Goal: Task Accomplishment & Management: Complete application form

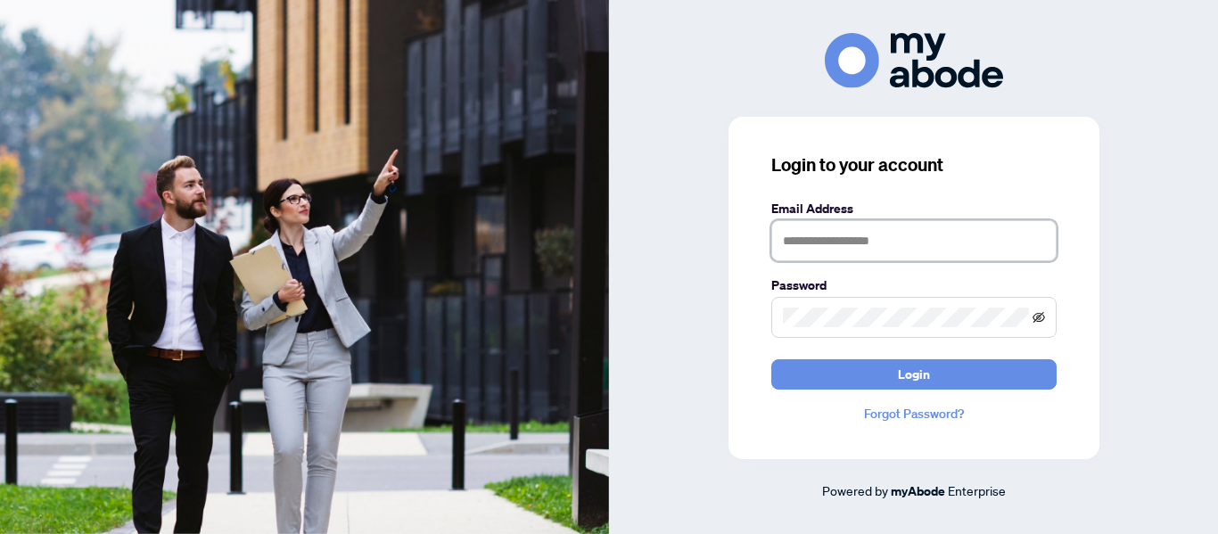
type input "**********"
click at [1039, 316] on icon "eye-invisible" at bounding box center [1038, 317] width 12 height 12
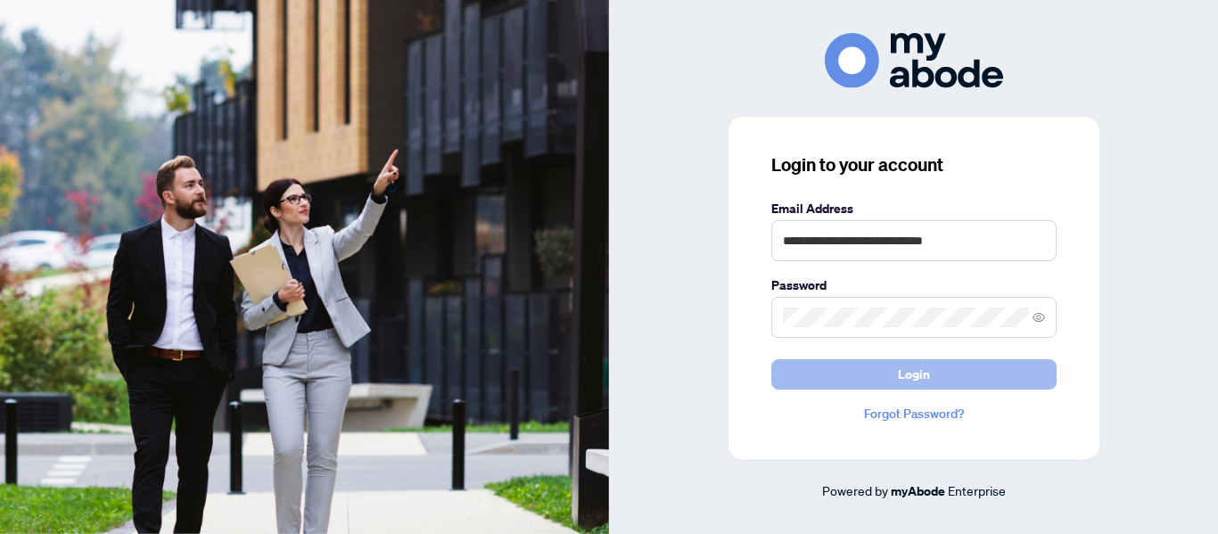
click at [925, 379] on span "Login" at bounding box center [914, 374] width 32 height 29
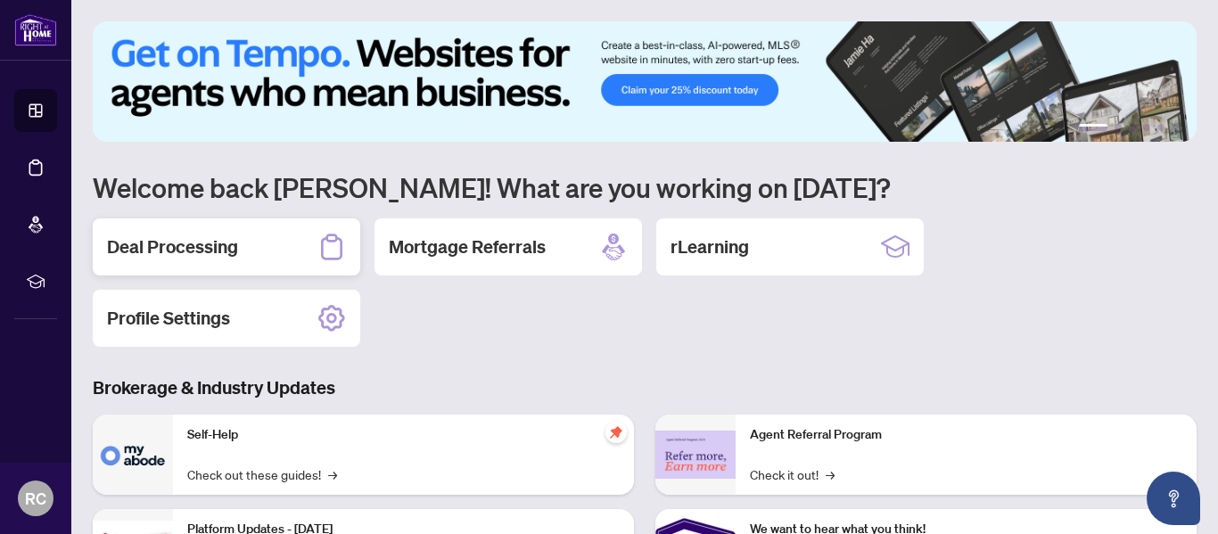
click at [209, 242] on h2 "Deal Processing" at bounding box center [172, 246] width 131 height 25
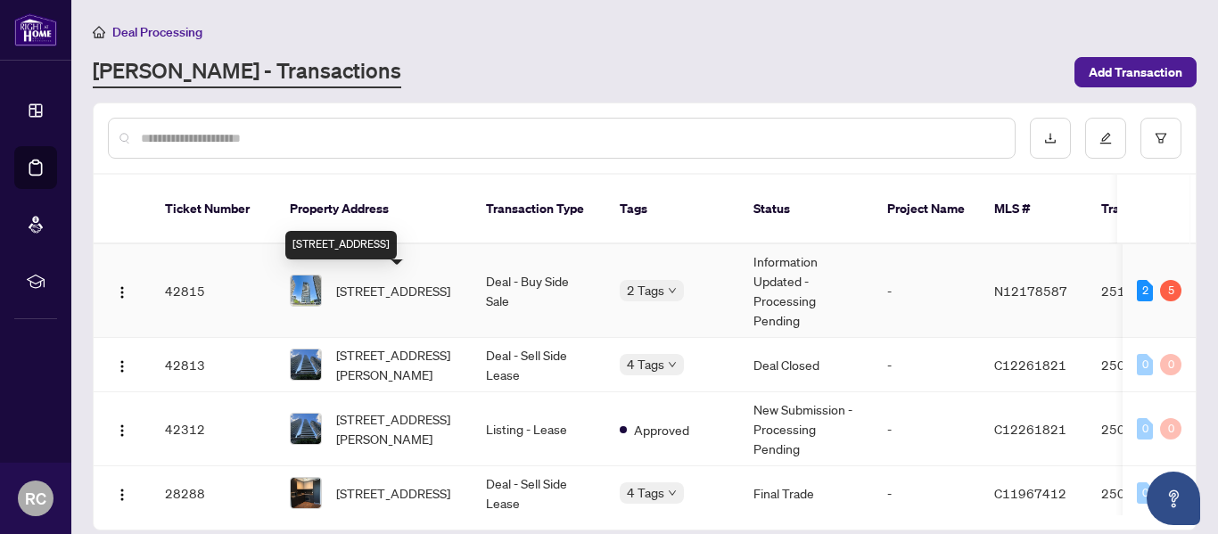
click at [399, 287] on span "[STREET_ADDRESS]" at bounding box center [393, 291] width 114 height 20
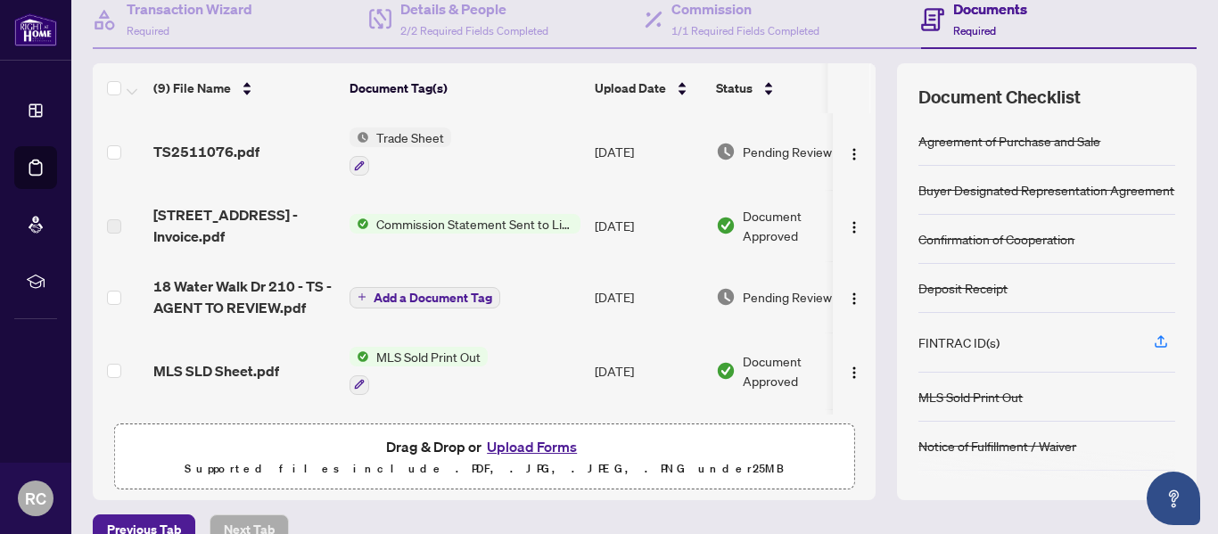
scroll to position [212, 0]
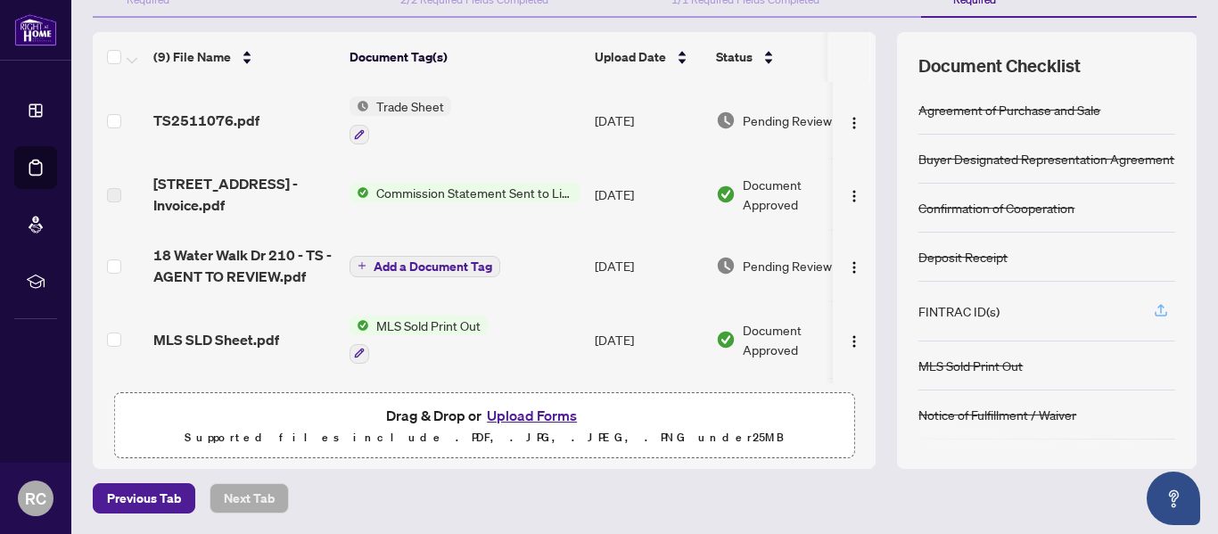
click at [1167, 310] on icon "button" at bounding box center [1160, 310] width 16 height 16
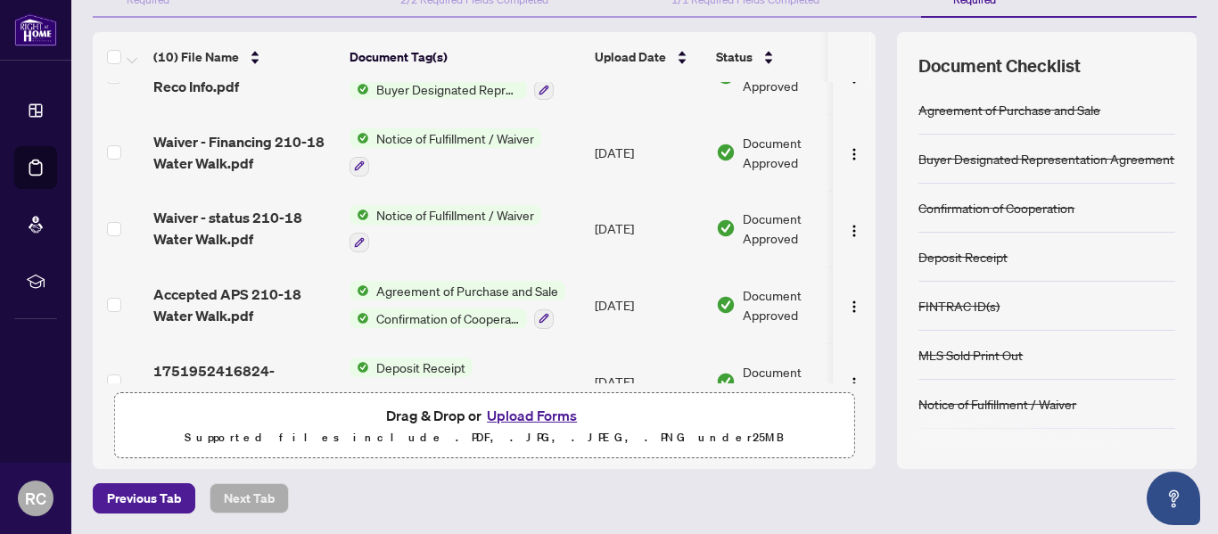
scroll to position [455, 0]
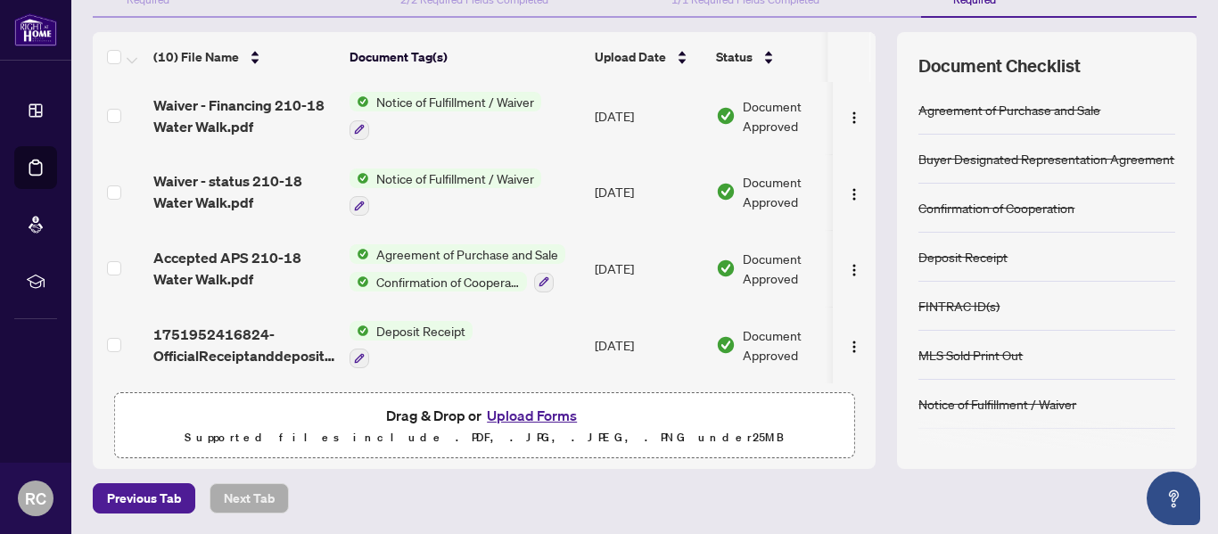
click at [545, 412] on button "Upload Forms" at bounding box center [531, 415] width 101 height 23
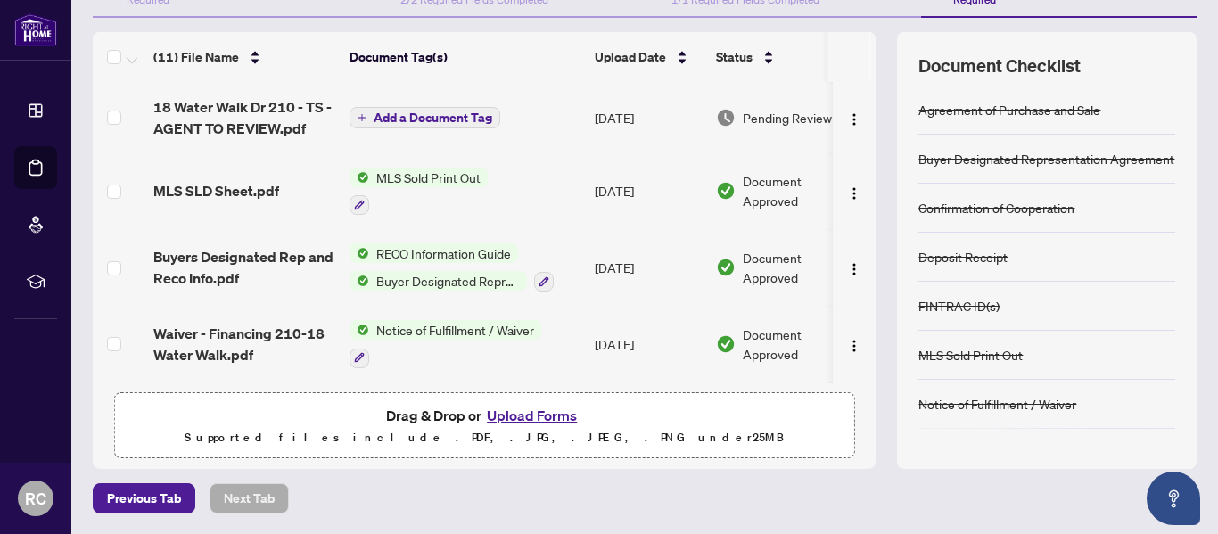
scroll to position [254, 0]
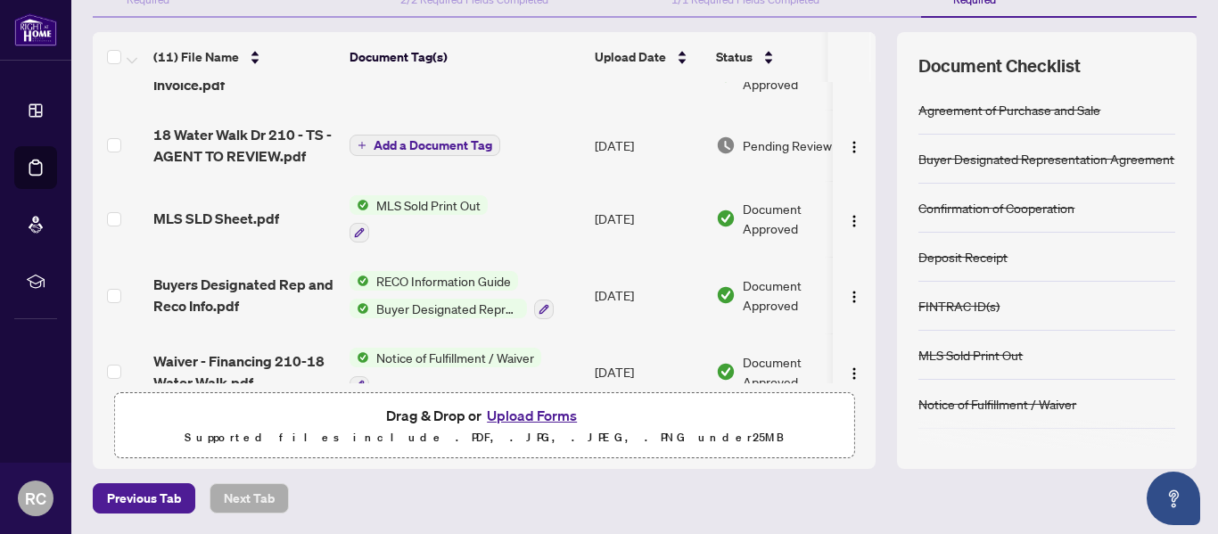
click at [464, 144] on span "Add a Document Tag" at bounding box center [432, 145] width 119 height 12
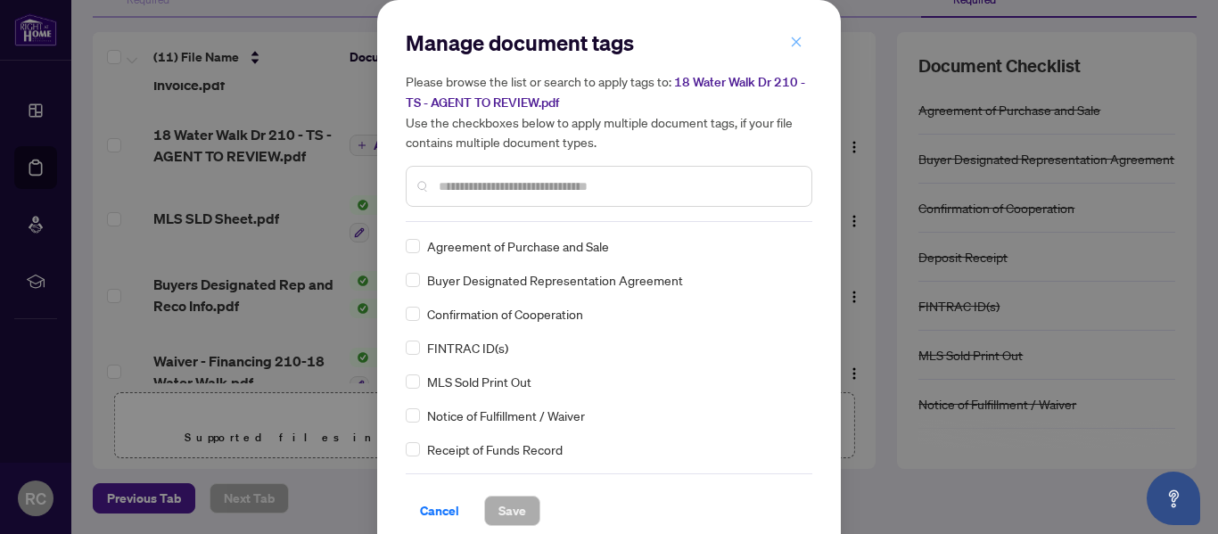
click at [797, 45] on icon "close" at bounding box center [796, 42] width 12 height 12
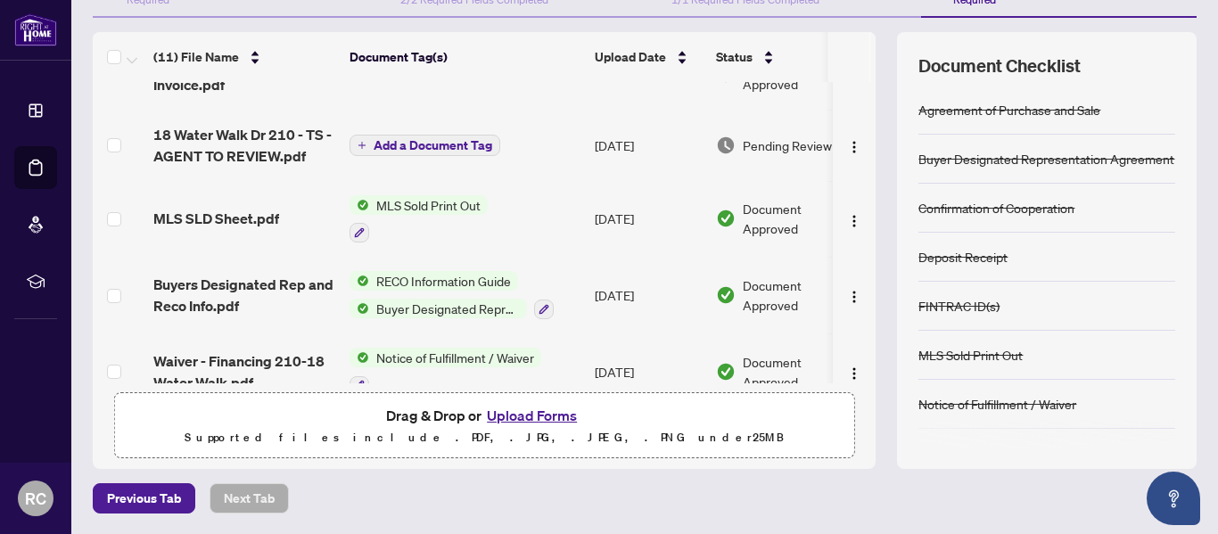
click at [461, 142] on span "Add a Document Tag" at bounding box center [432, 145] width 119 height 12
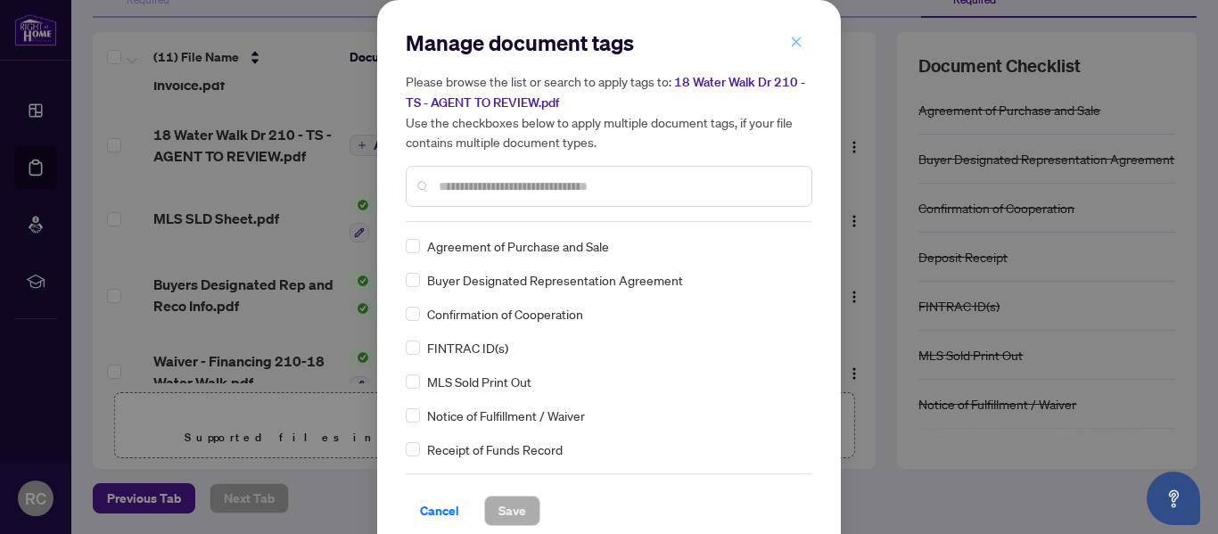
click at [793, 42] on icon "close" at bounding box center [796, 42] width 12 height 12
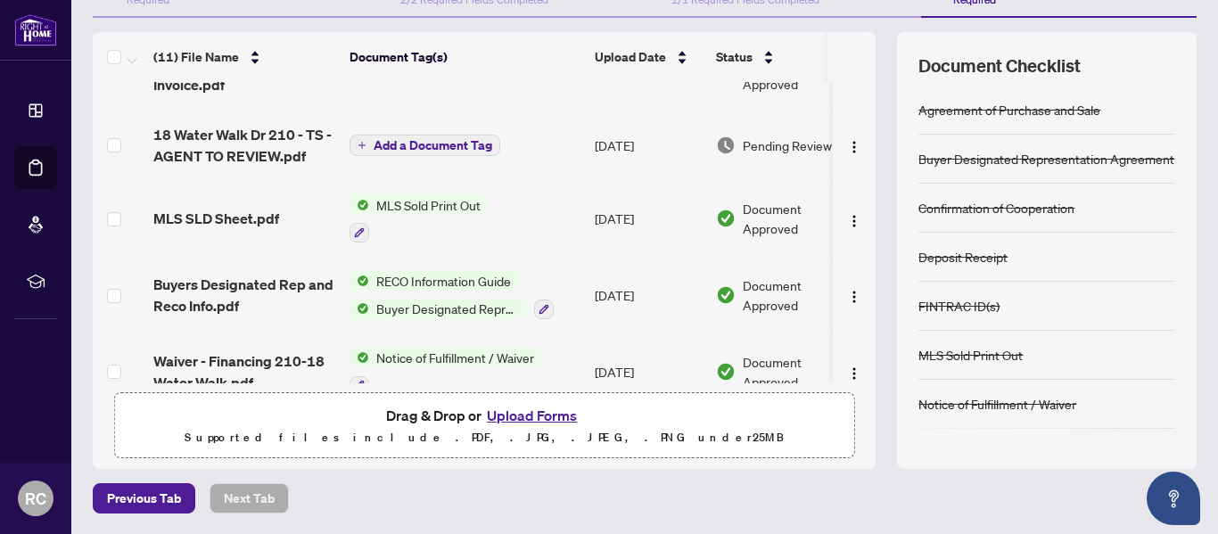
scroll to position [0, 0]
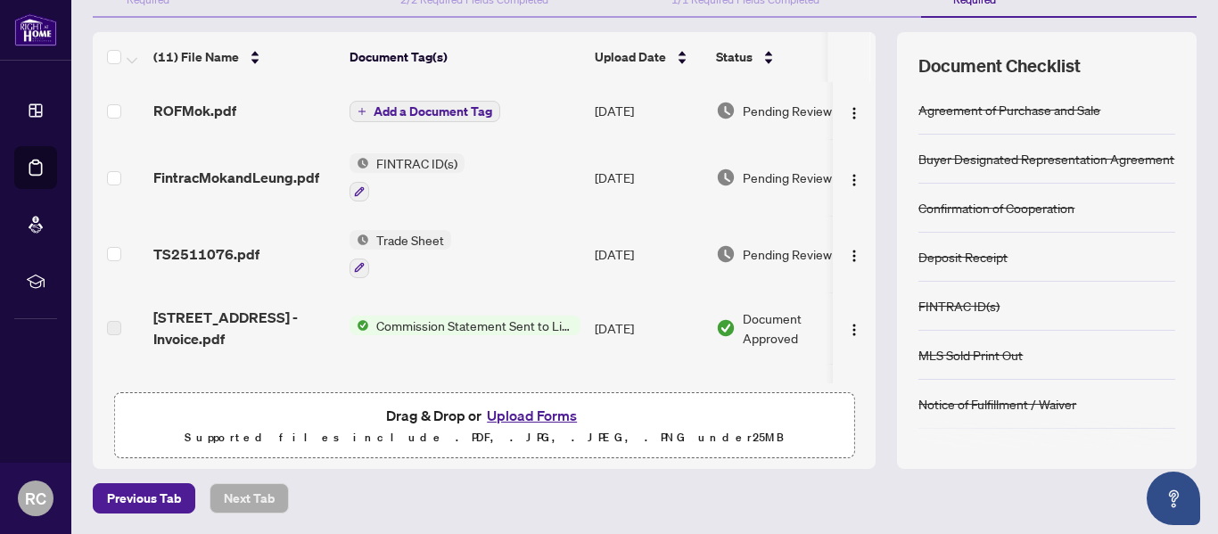
click at [455, 115] on span "Add a Document Tag" at bounding box center [432, 111] width 119 height 12
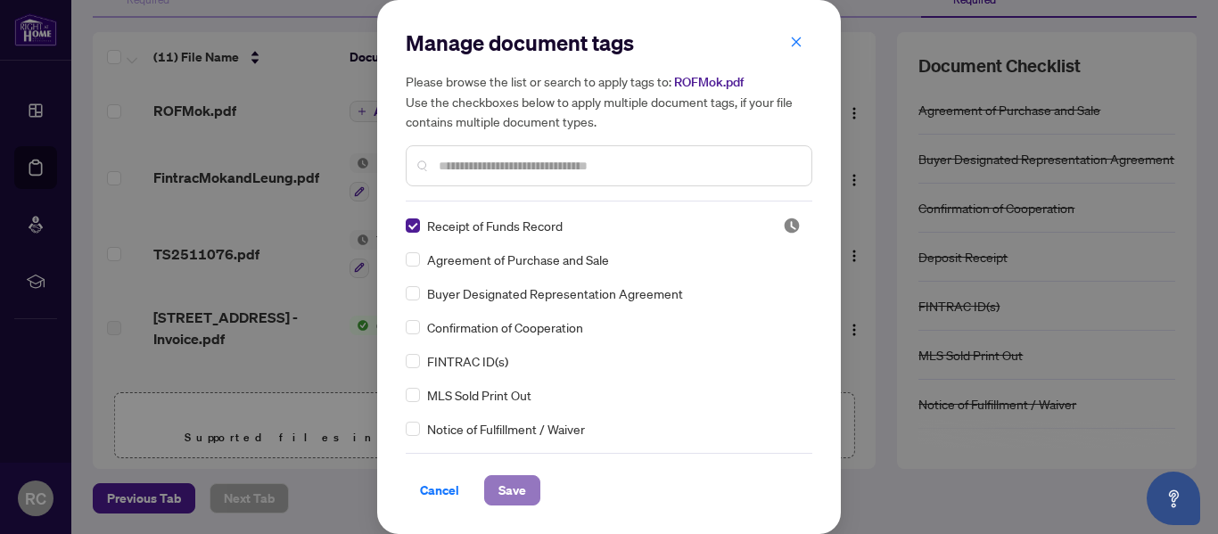
click at [500, 482] on span "Save" at bounding box center [512, 490] width 28 height 29
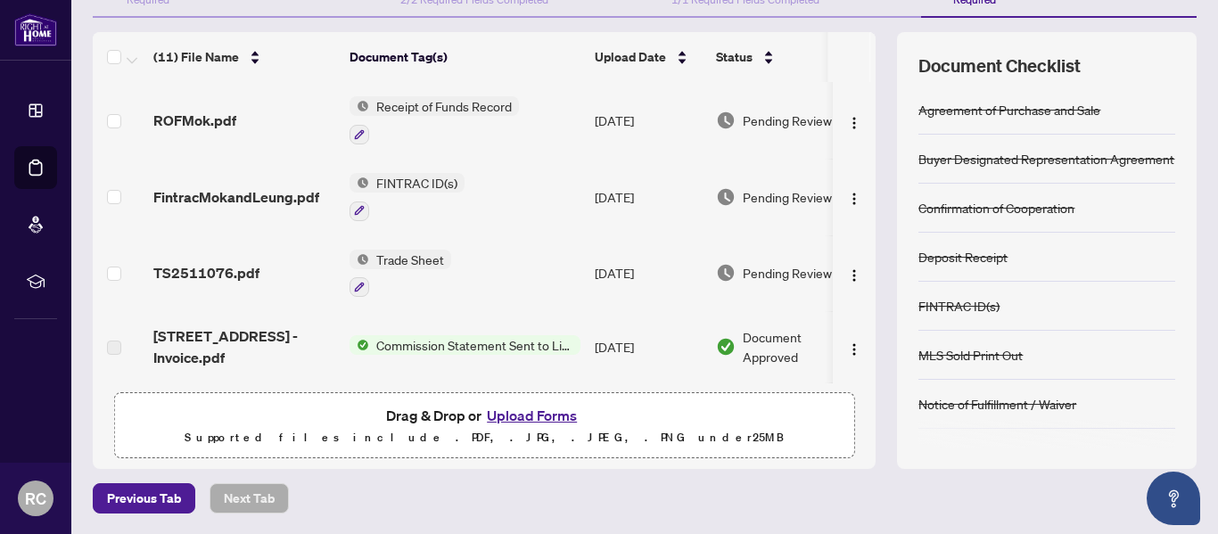
click at [870, 45] on th at bounding box center [872, 57] width 5 height 50
click at [872, 47] on th at bounding box center [872, 57] width 5 height 50
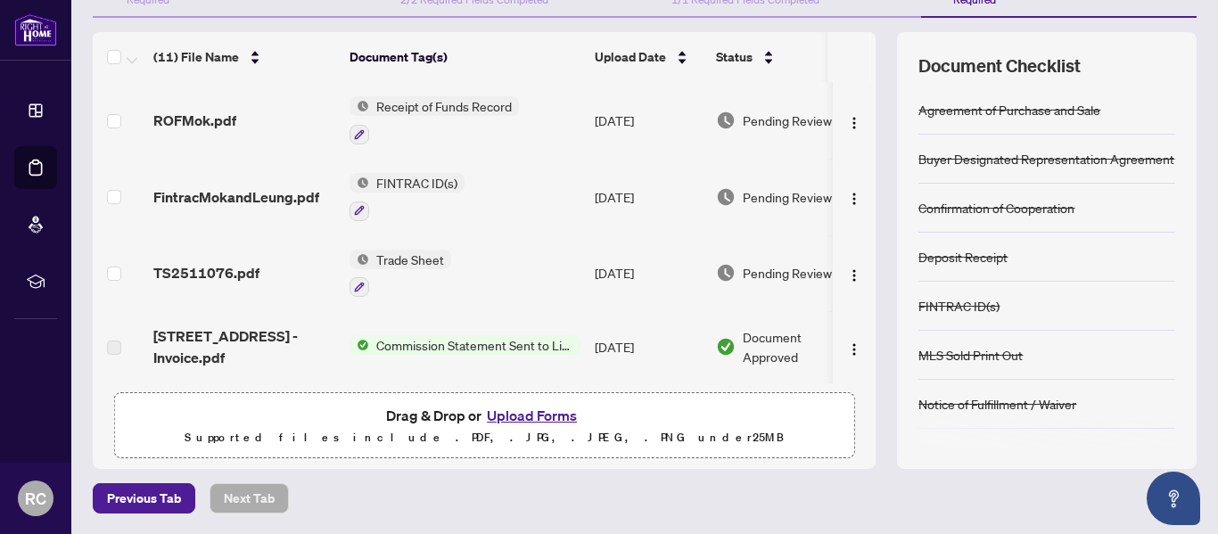
click at [872, 47] on th at bounding box center [872, 57] width 5 height 50
click at [1070, 26] on div "Transaction Wizard Required Details & People 2/2 Required Fields Completed Comm…" at bounding box center [644, 214] width 1103 height 509
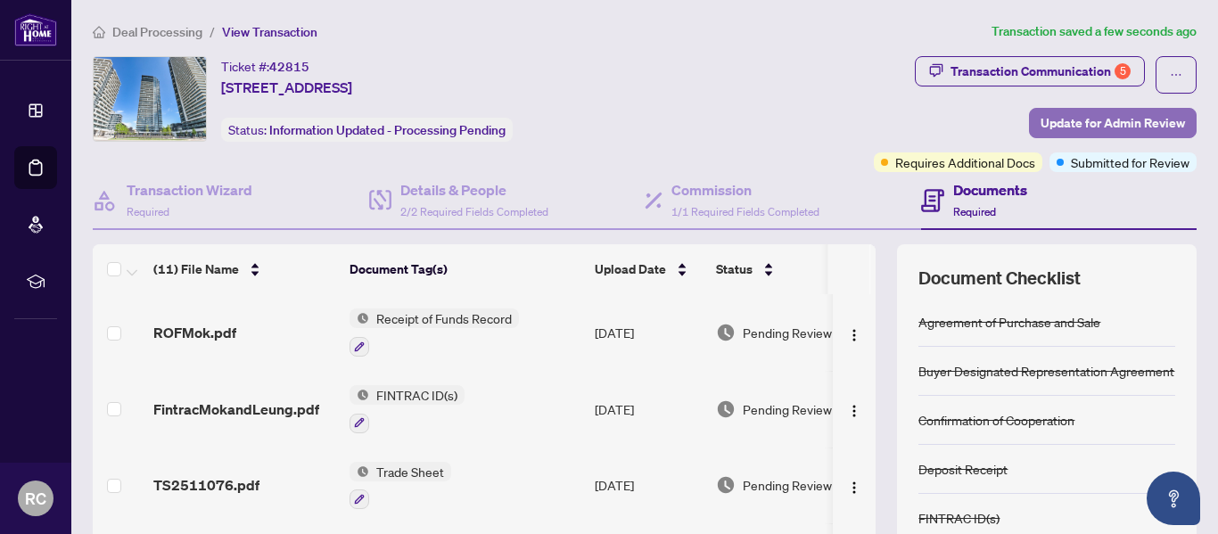
click at [1112, 125] on span "Update for Admin Review" at bounding box center [1112, 123] width 144 height 29
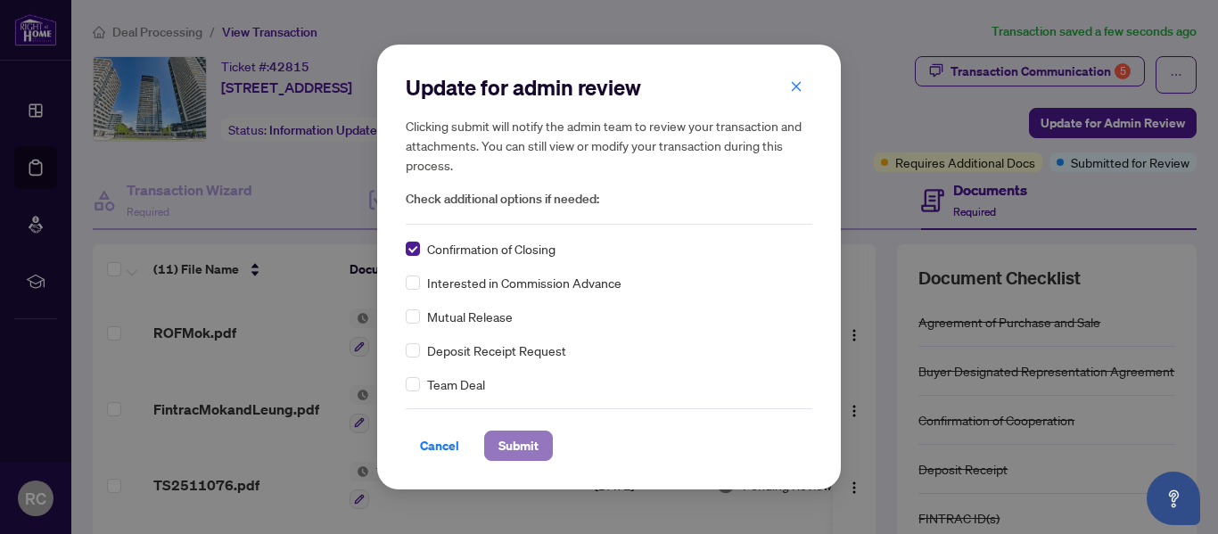
click at [508, 449] on span "Submit" at bounding box center [518, 445] width 40 height 29
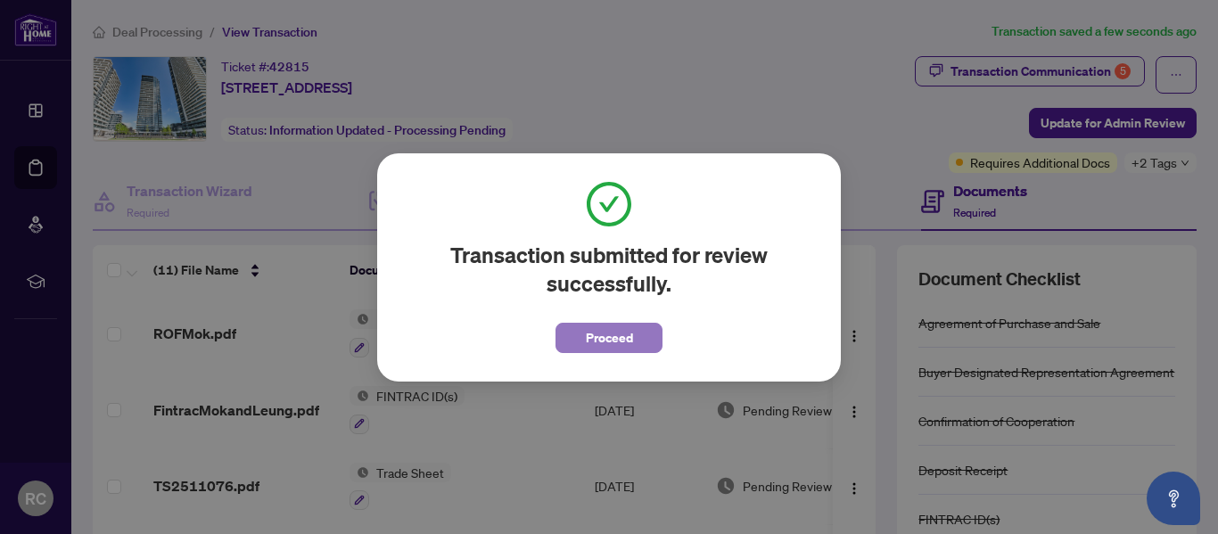
click at [610, 341] on span "Proceed" at bounding box center [609, 338] width 47 height 29
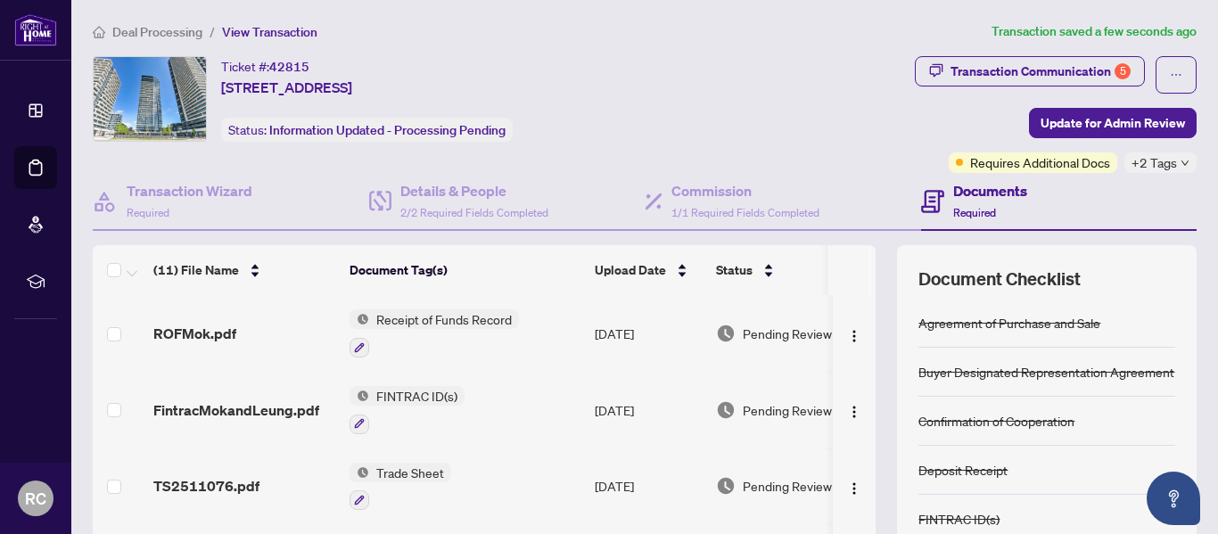
click at [782, 78] on div "Transaction Communication 5 Update for Admin Review Requires Additional Docs +2…" at bounding box center [957, 114] width 480 height 117
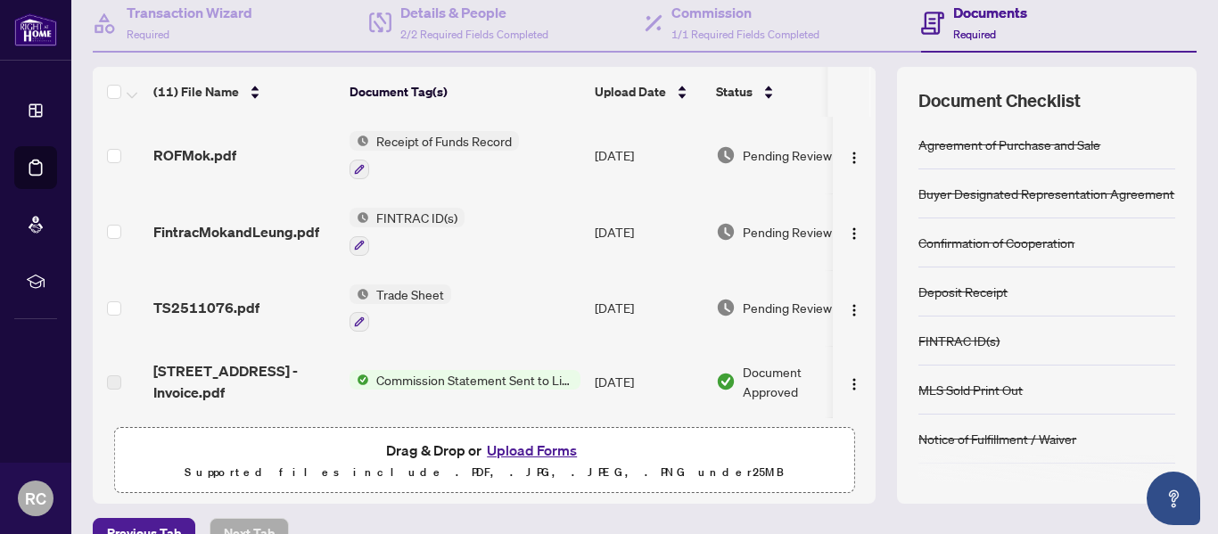
scroll to position [213, 0]
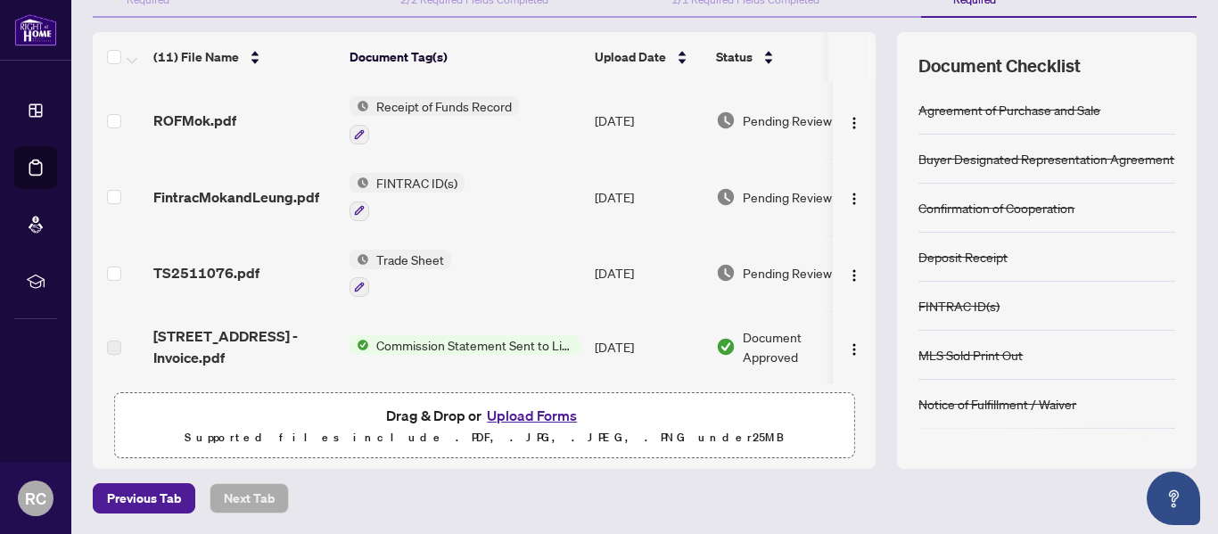
click at [468, 343] on span "Commission Statement Sent to Listing Brokerage" at bounding box center [474, 345] width 211 height 20
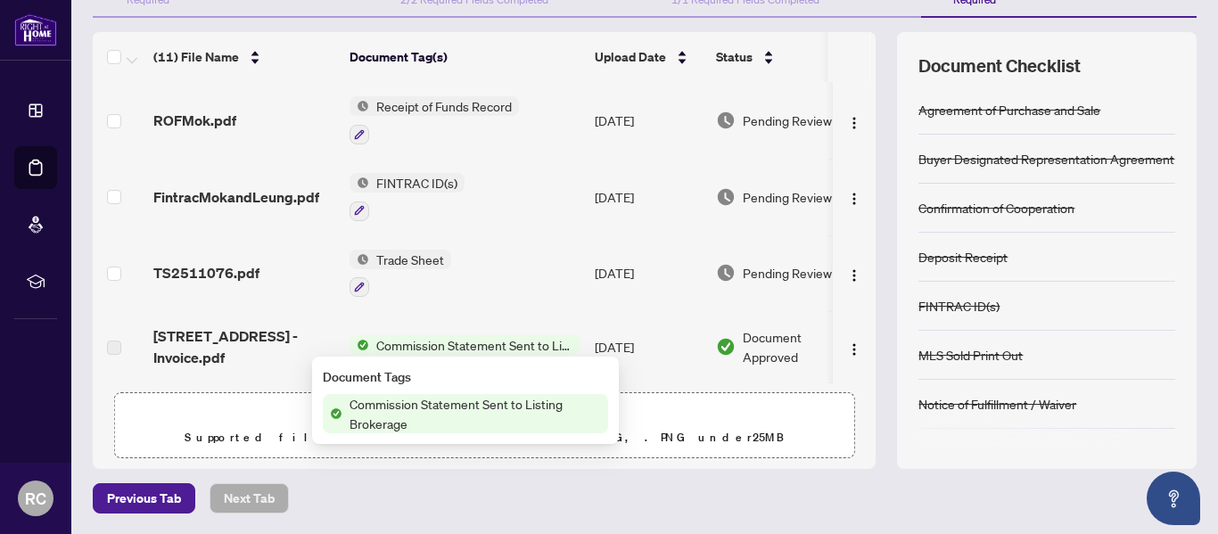
click at [468, 343] on span "Commission Statement Sent to Listing Brokerage" at bounding box center [474, 345] width 211 height 20
click at [847, 348] on img "button" at bounding box center [854, 349] width 14 height 14
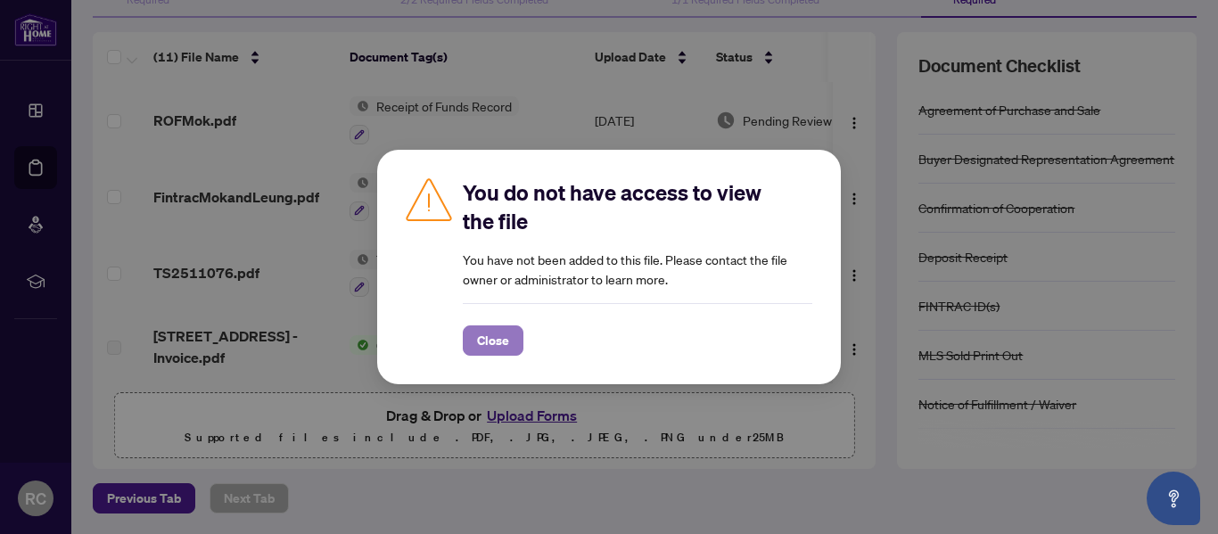
click at [500, 348] on span "Close" at bounding box center [493, 340] width 32 height 29
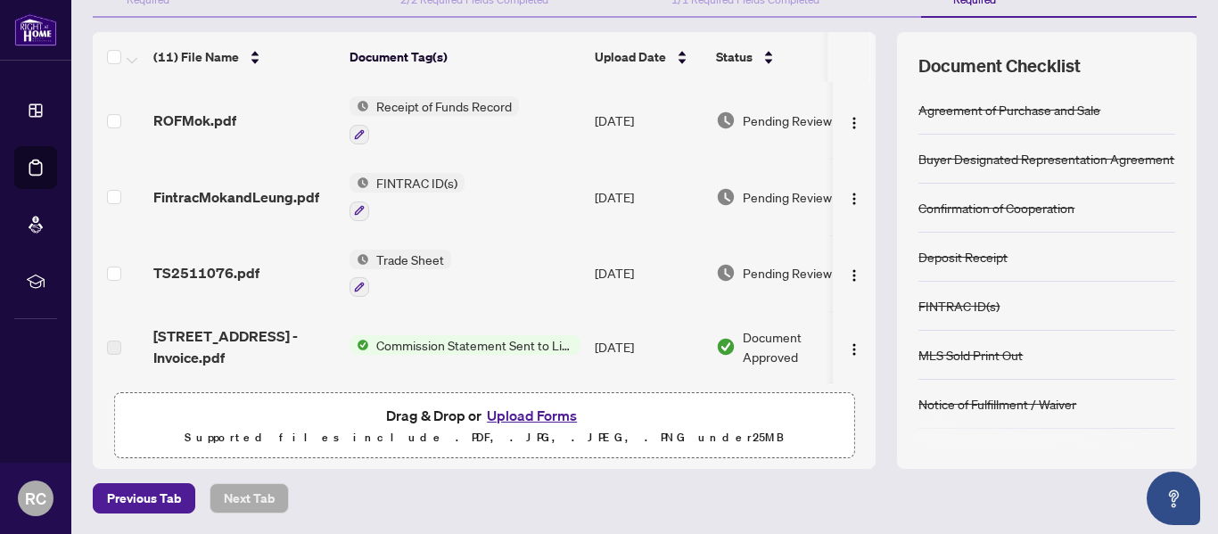
click at [488, 346] on span "Commission Statement Sent to Listing Brokerage" at bounding box center [474, 345] width 211 height 20
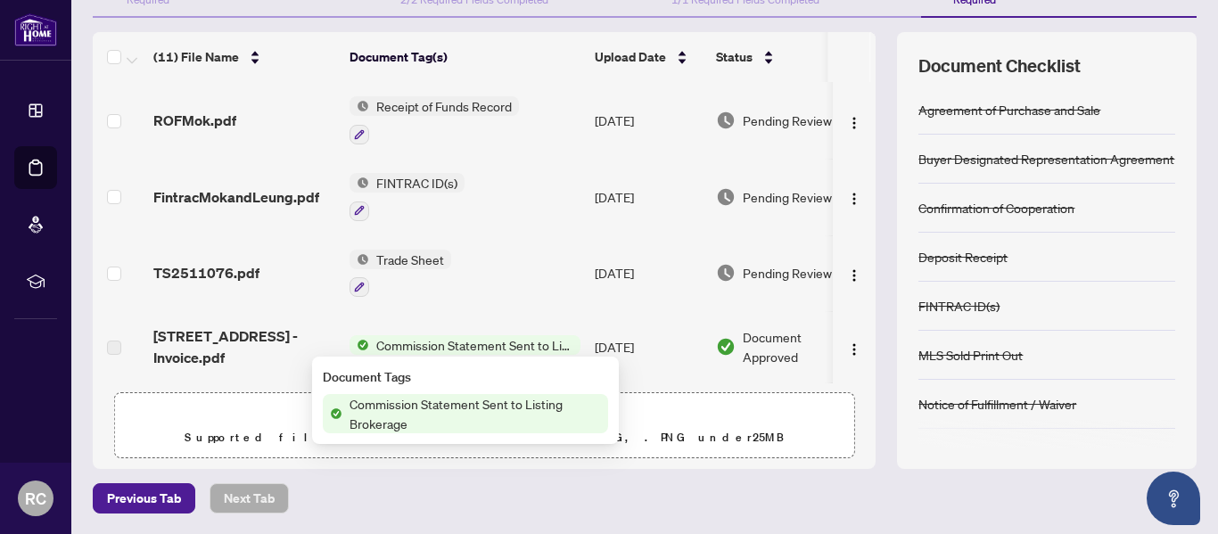
click at [488, 346] on span "Commission Statement Sent to Listing Brokerage" at bounding box center [474, 345] width 211 height 20
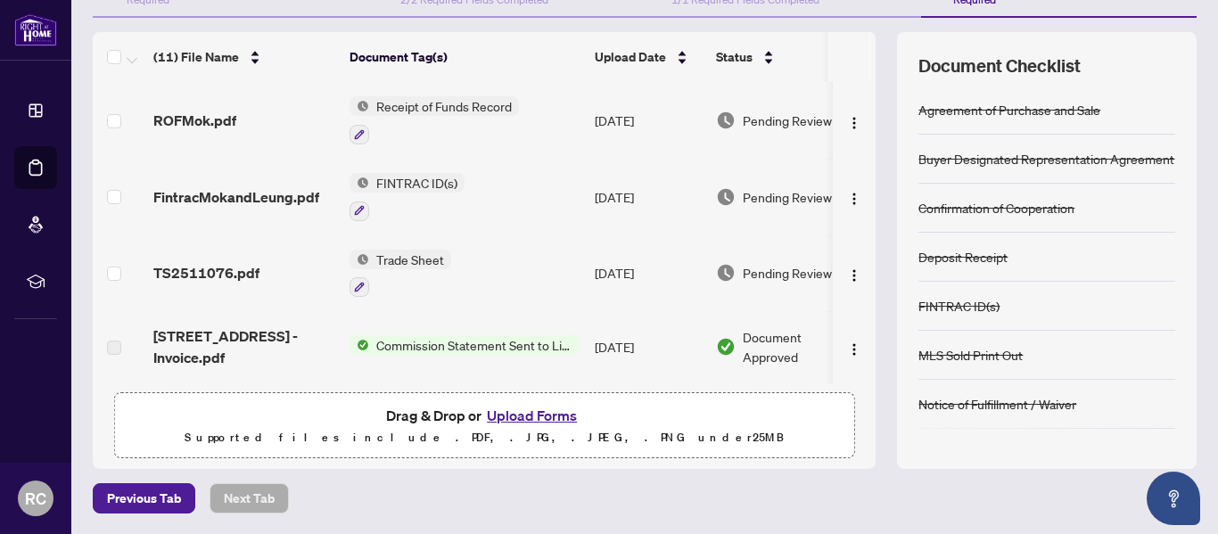
click at [488, 346] on span "Commission Statement Sent to Listing Brokerage" at bounding box center [474, 345] width 211 height 20
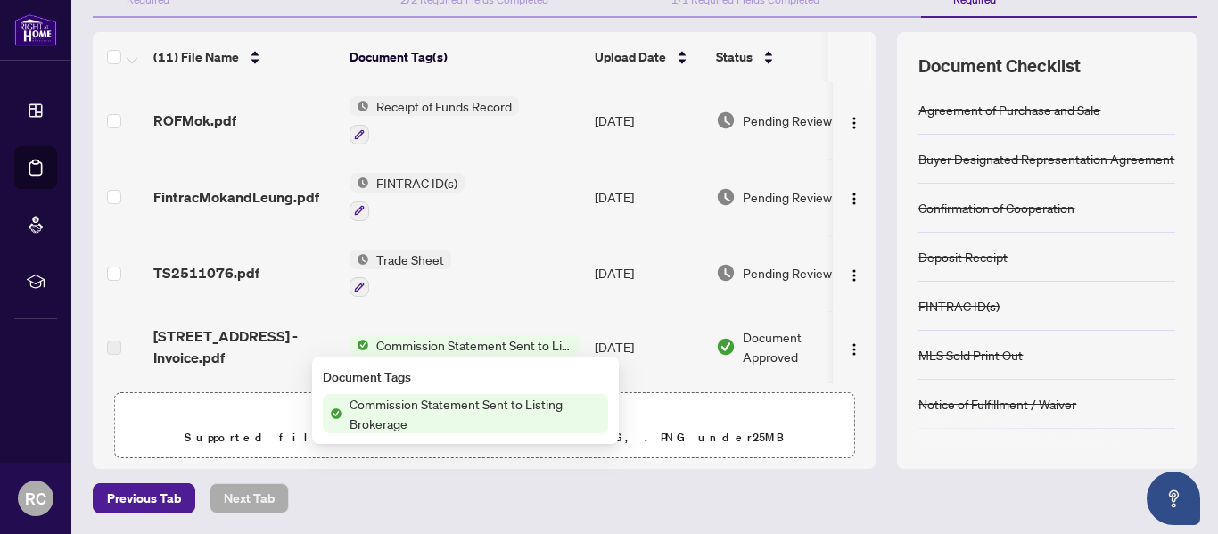
click at [488, 346] on span "Commission Statement Sent to Listing Brokerage" at bounding box center [474, 345] width 211 height 20
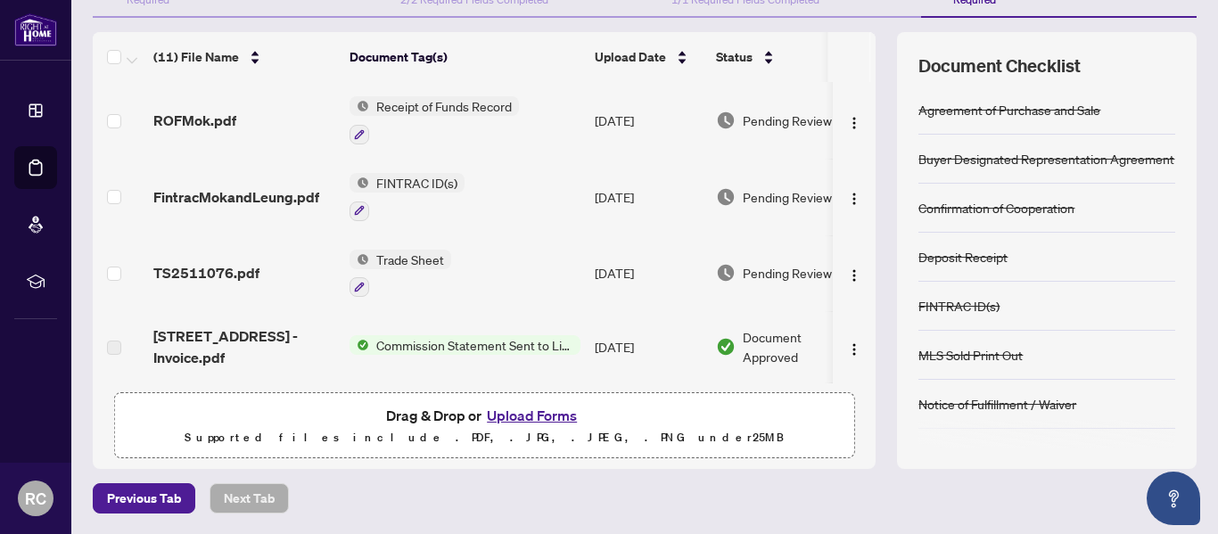
click at [488, 346] on span "Commission Statement Sent to Listing Brokerage" at bounding box center [474, 345] width 211 height 20
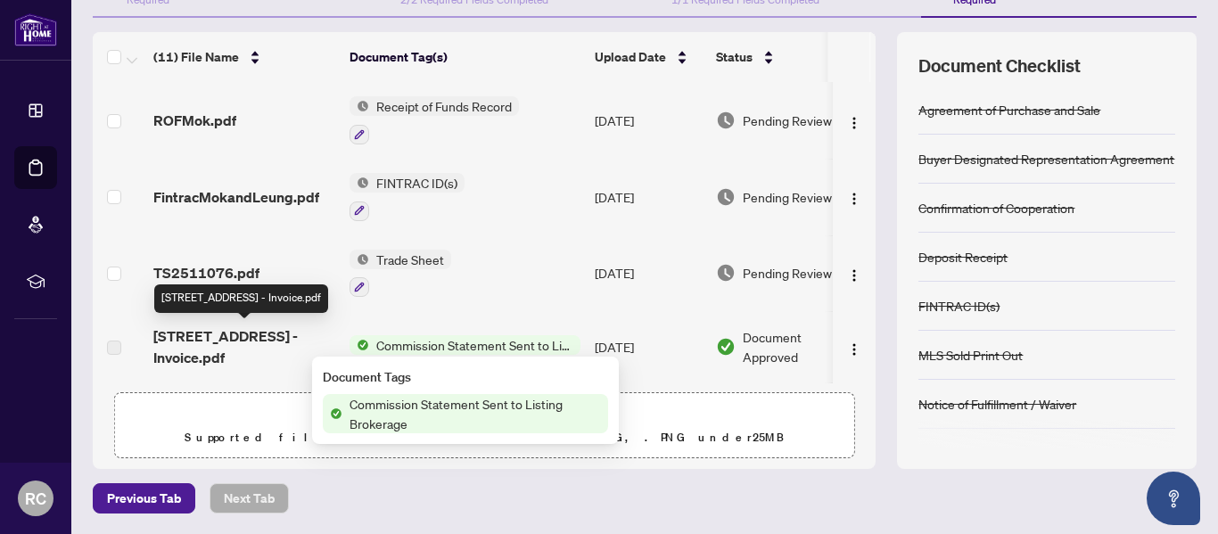
click at [228, 337] on span "[STREET_ADDRESS] - Invoice.pdf" at bounding box center [244, 346] width 182 height 43
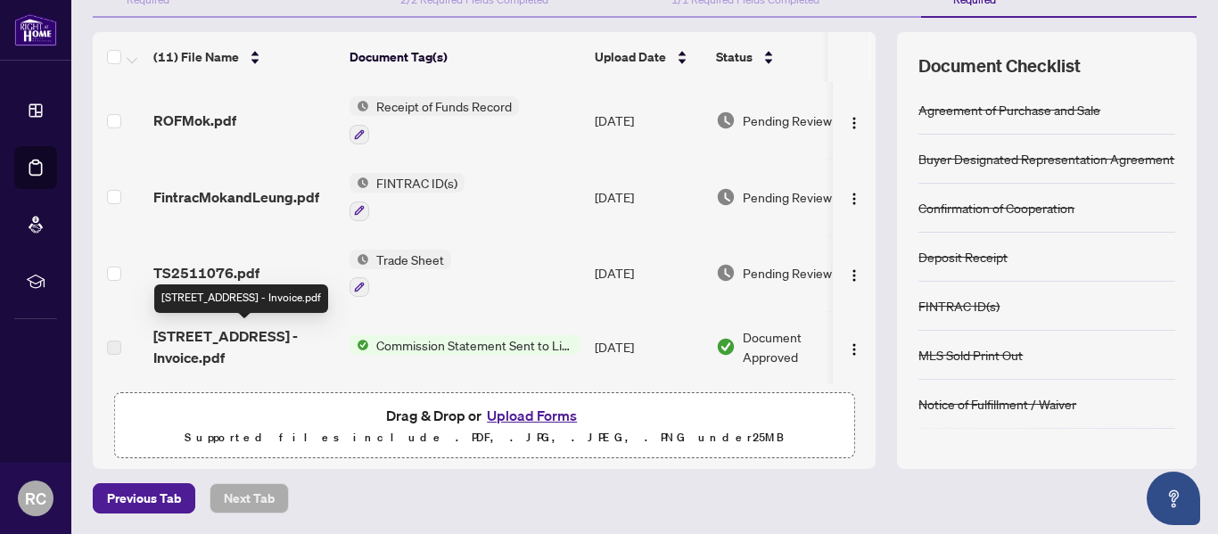
click at [228, 337] on span "[STREET_ADDRESS] - Invoice.pdf" at bounding box center [244, 346] width 182 height 43
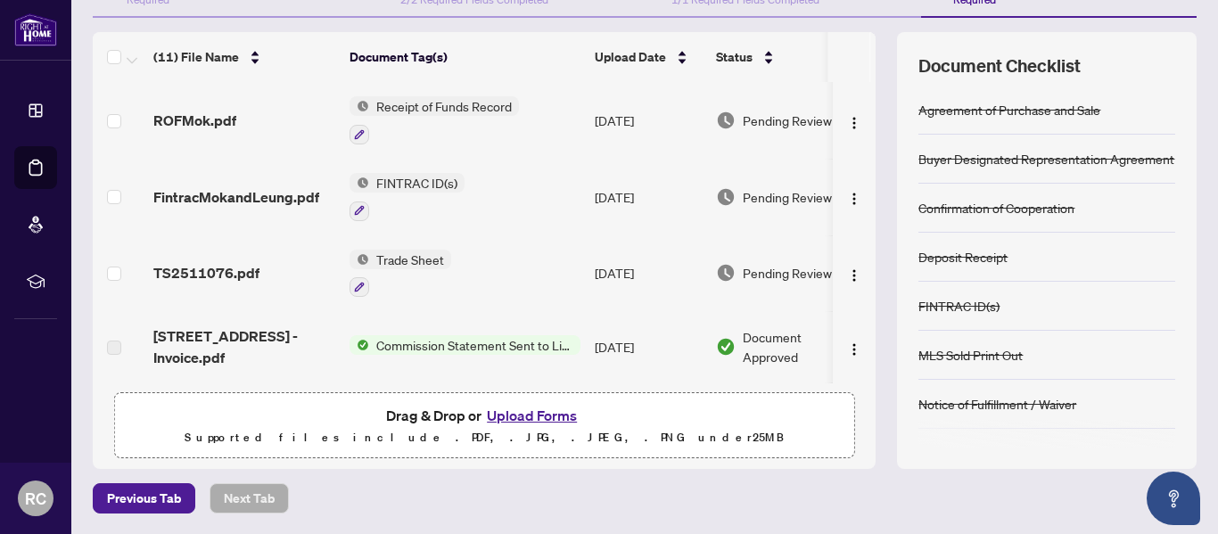
click at [494, 294] on td "Trade Sheet" at bounding box center [464, 273] width 245 height 77
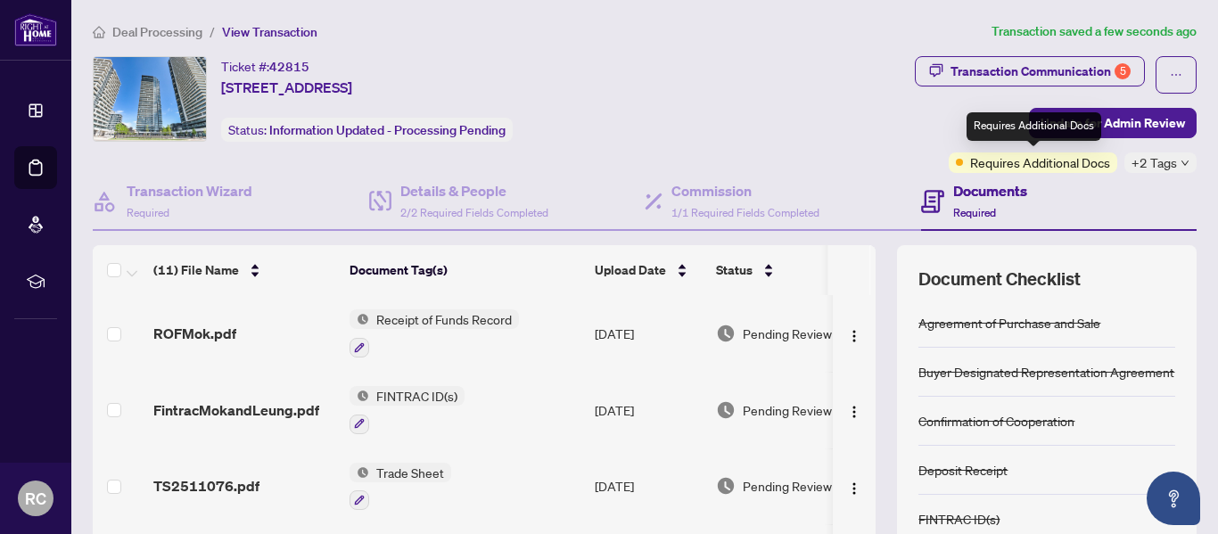
click at [998, 160] on span "Requires Additional Docs" at bounding box center [1040, 162] width 140 height 20
click at [1155, 162] on span "+2 Tags" at bounding box center [1153, 162] width 45 height 20
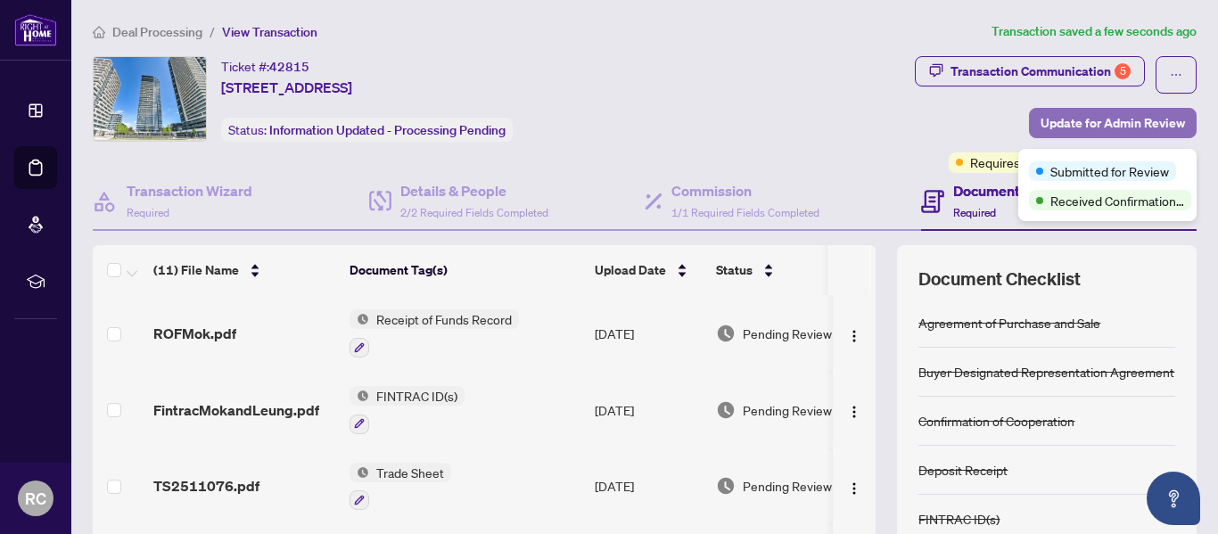
click at [1130, 121] on span "Update for Admin Review" at bounding box center [1112, 123] width 144 height 29
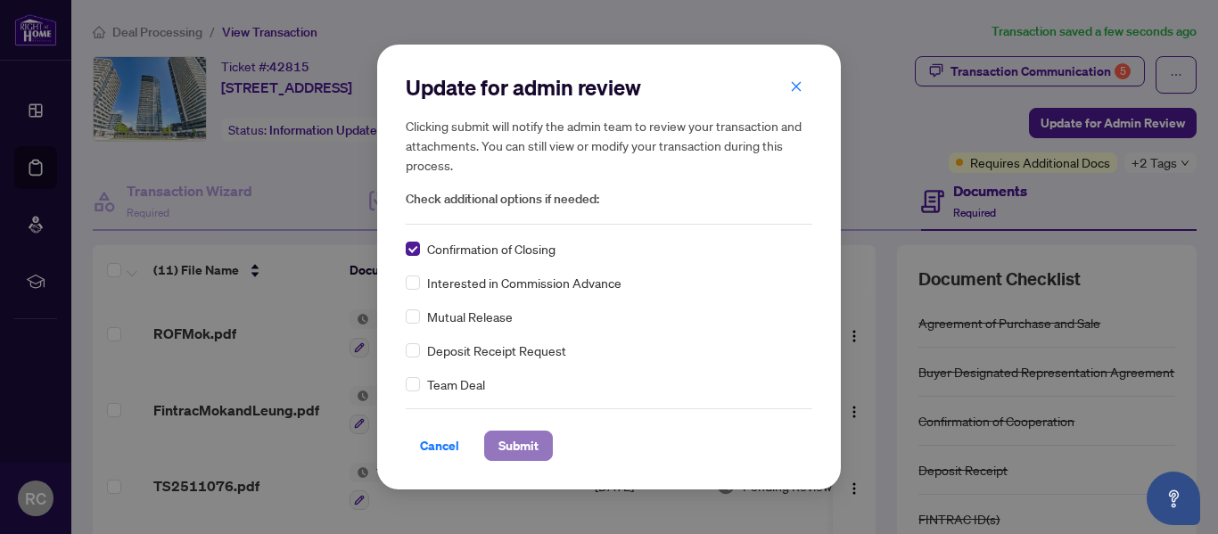
click at [498, 448] on span "Submit" at bounding box center [518, 445] width 40 height 29
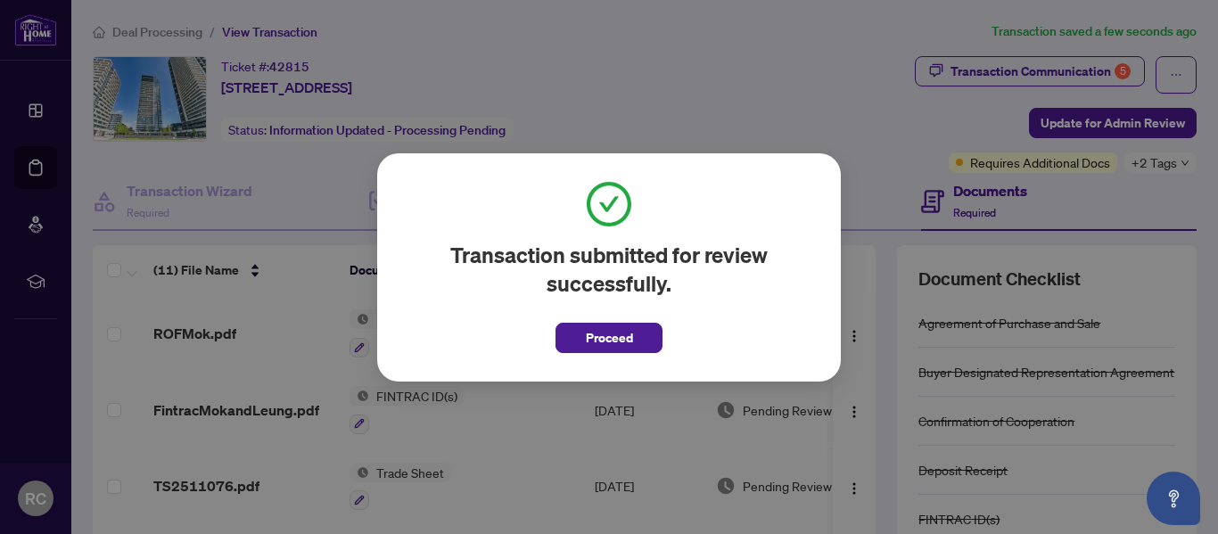
click at [496, 448] on div "Transaction submitted for review successfully. Proceed Cancel OK" at bounding box center [609, 267] width 1218 height 534
click at [629, 343] on button "Proceed" at bounding box center [608, 338] width 107 height 30
